Goal: Find specific page/section: Find specific page/section

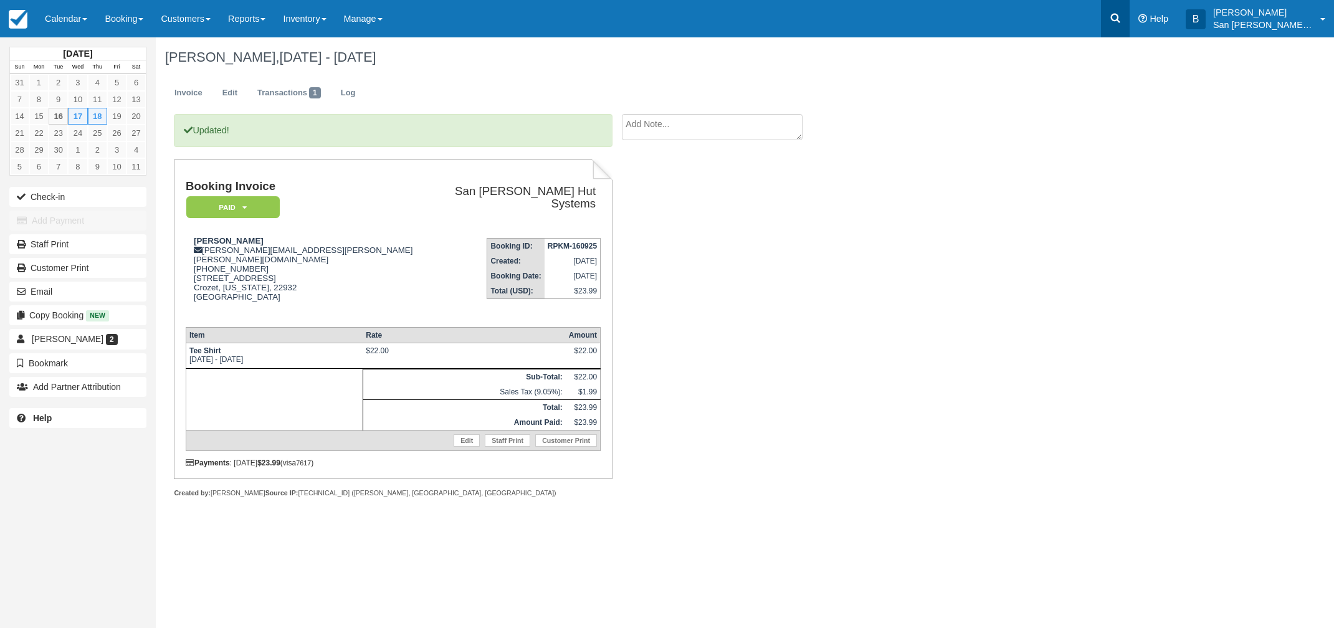
drag, startPoint x: 0, startPoint y: 0, endPoint x: 1127, endPoint y: 6, distance: 1127.5
click at [1127, 6] on link at bounding box center [1115, 18] width 29 height 37
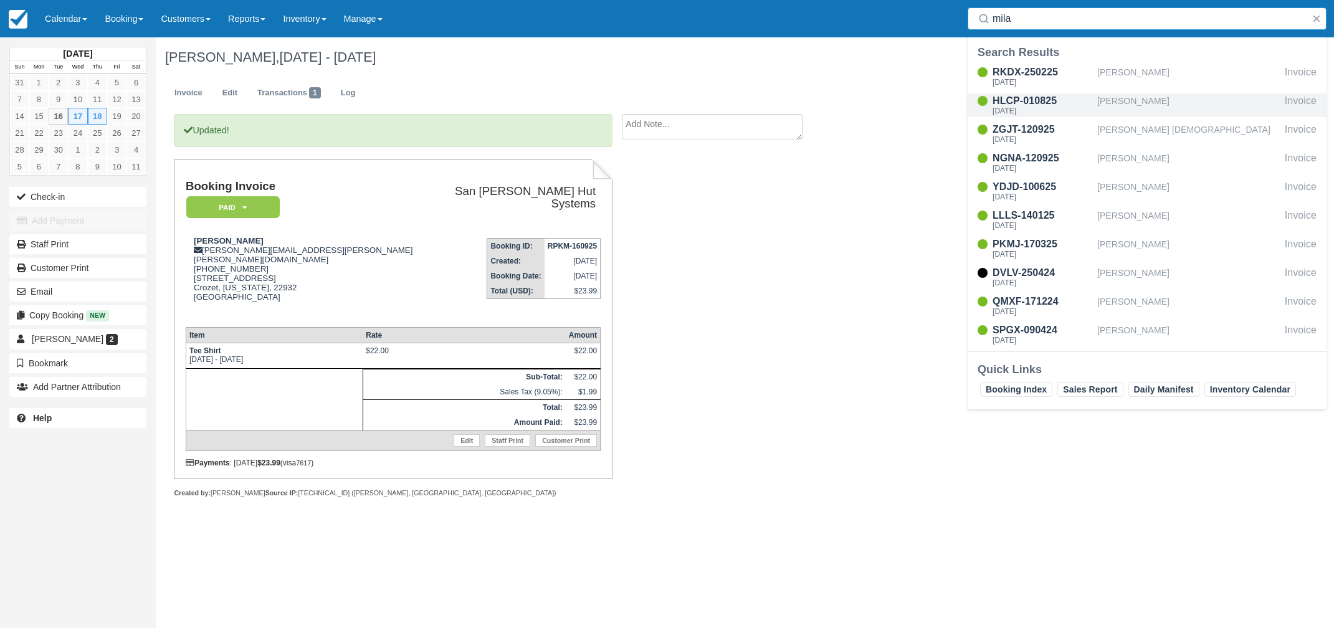
type input "mila"
click at [1031, 94] on div "HLCP-010825" at bounding box center [1043, 100] width 100 height 15
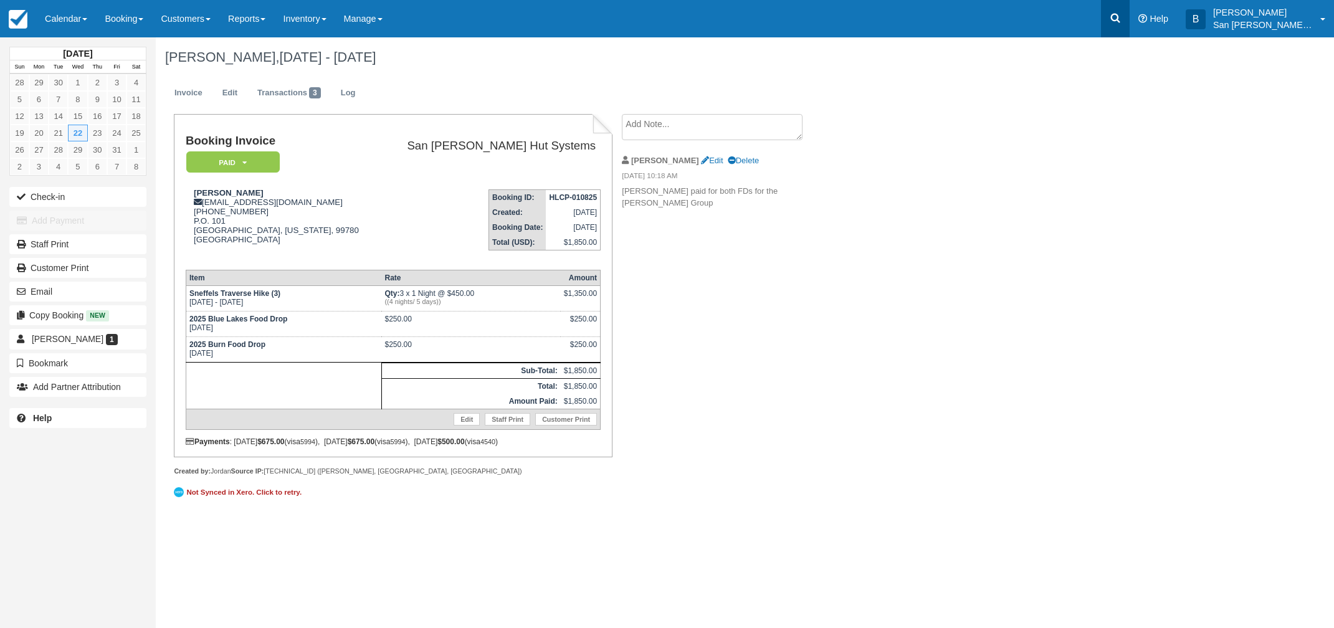
click at [1112, 9] on link at bounding box center [1115, 18] width 29 height 37
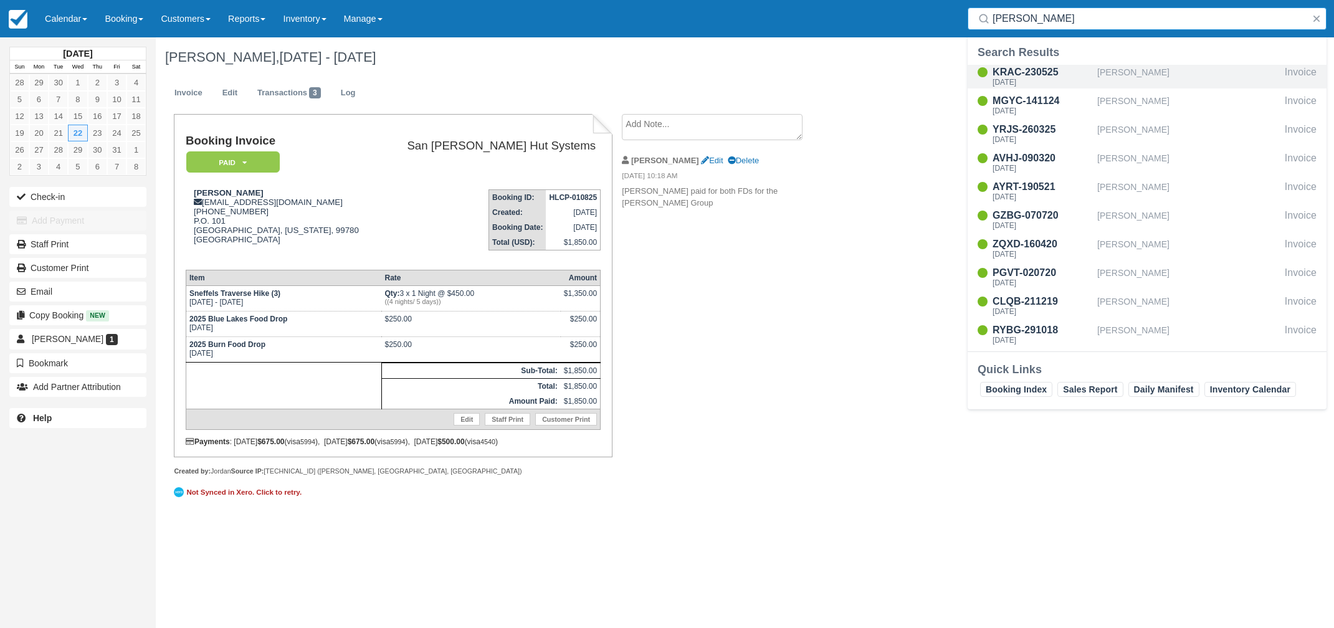
type input "ritt"
click at [1028, 77] on div "KRAC-230525" at bounding box center [1043, 72] width 100 height 15
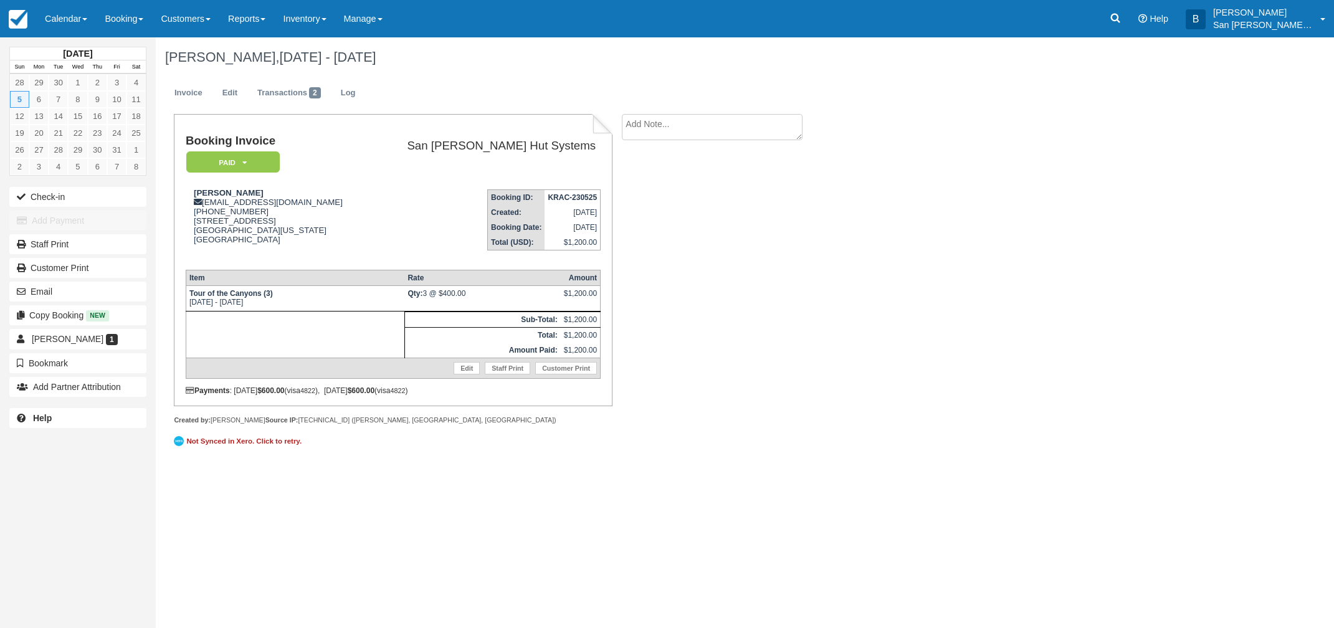
click at [674, 109] on ul "Invoice Edit Transactions 2 Log" at bounding box center [656, 95] width 982 height 37
click at [677, 123] on textarea at bounding box center [712, 127] width 181 height 26
type textarea "[PERSON_NAME] paid for 2 beer packages"
click at [665, 196] on button "Create" at bounding box center [650, 198] width 56 height 21
